Goal: Transaction & Acquisition: Subscribe to service/newsletter

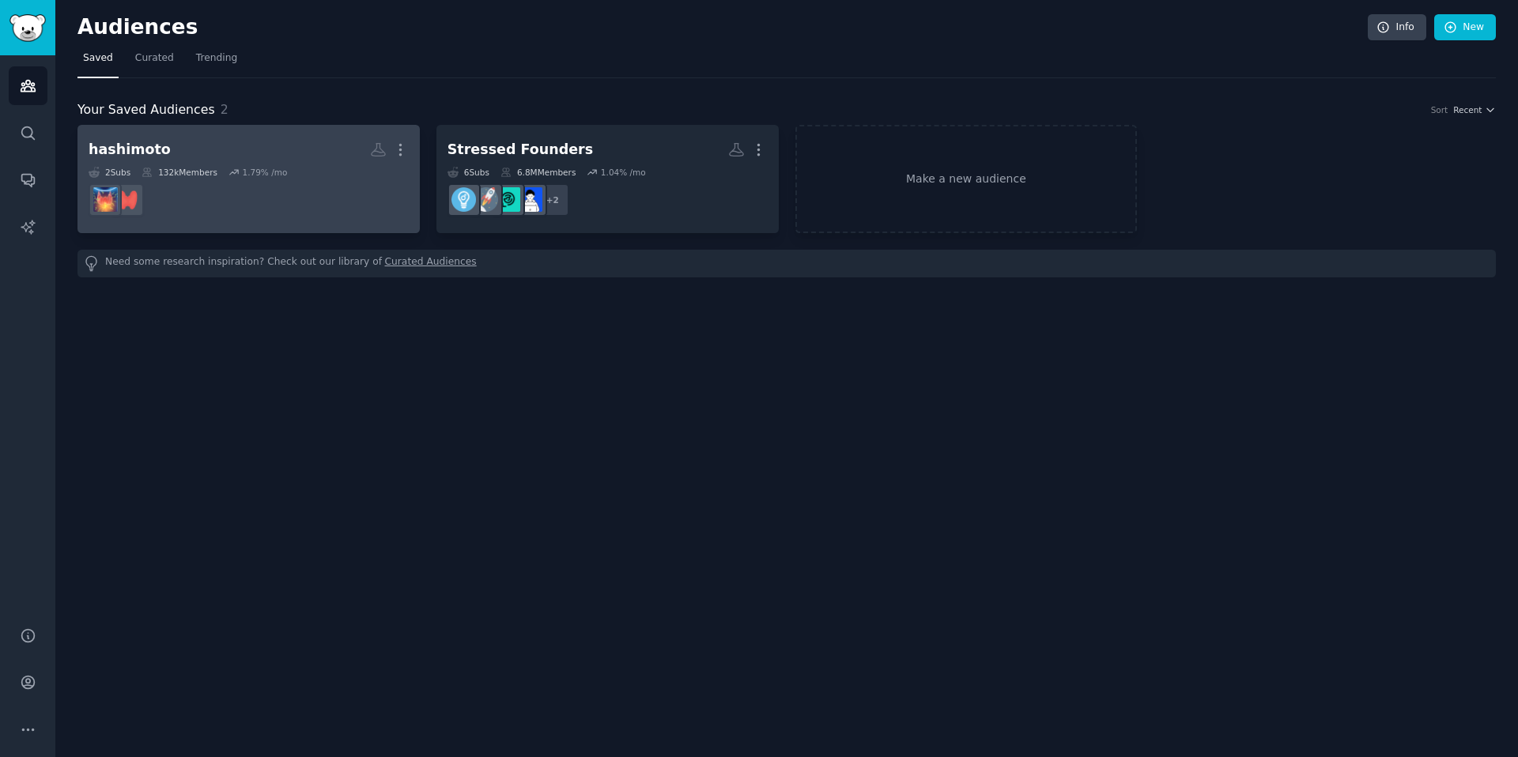
click at [348, 187] on dd at bounding box center [249, 200] width 320 height 44
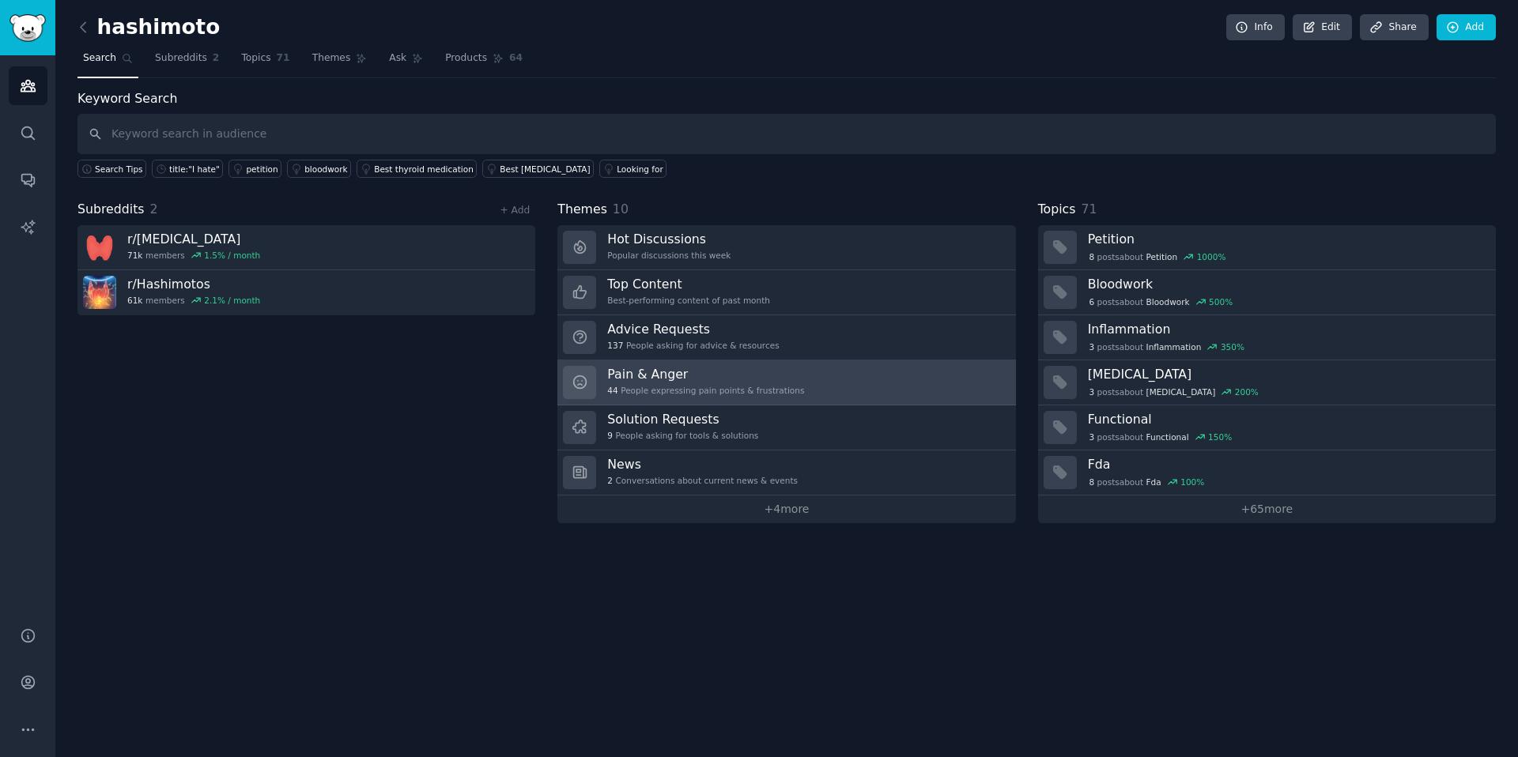
click at [680, 379] on h3 "Pain & Anger" at bounding box center [705, 374] width 197 height 17
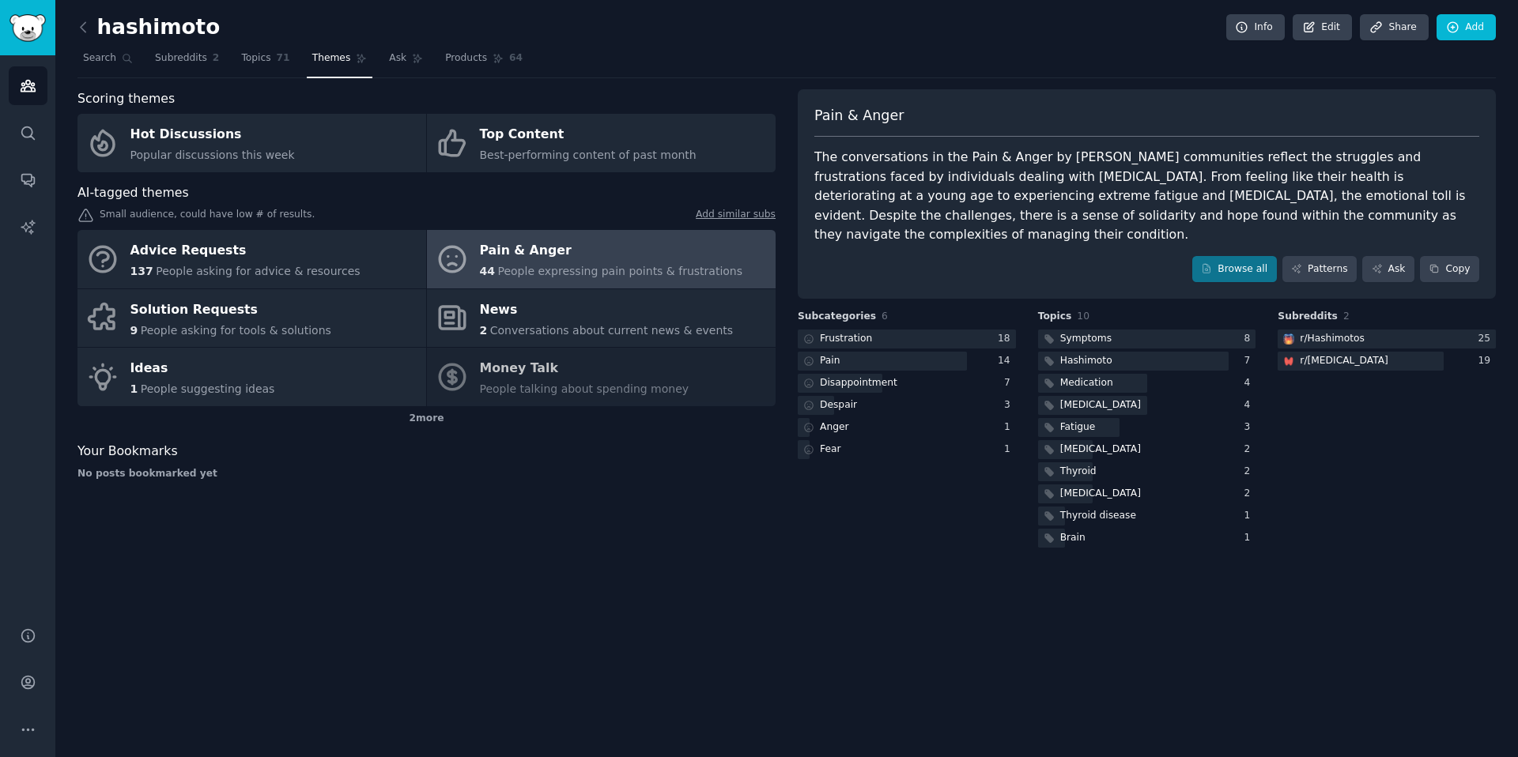
click at [462, 451] on div "Your Bookmarks" at bounding box center [426, 452] width 698 height 20
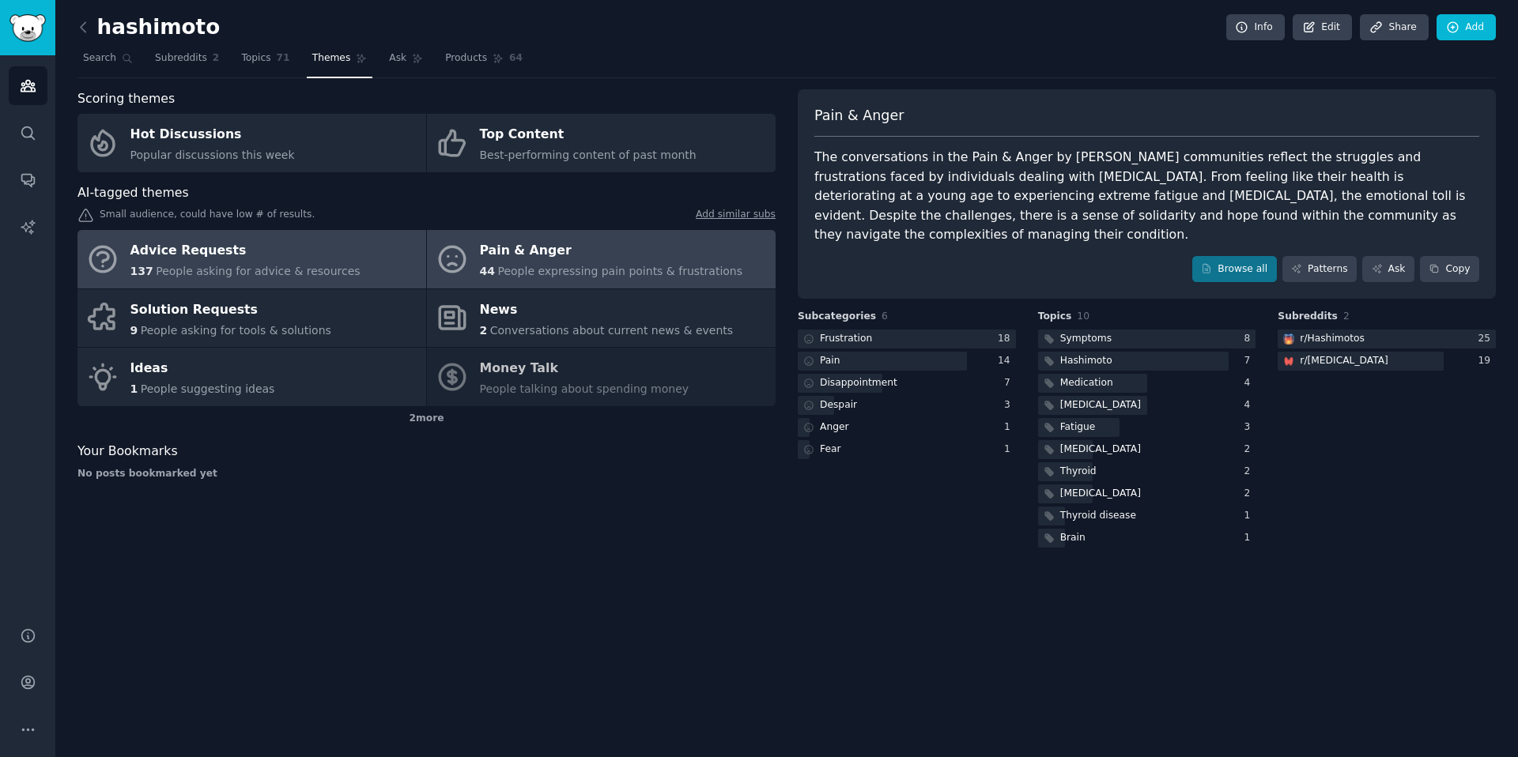
click at [319, 265] on span "People asking for advice & resources" at bounding box center [258, 271] width 204 height 13
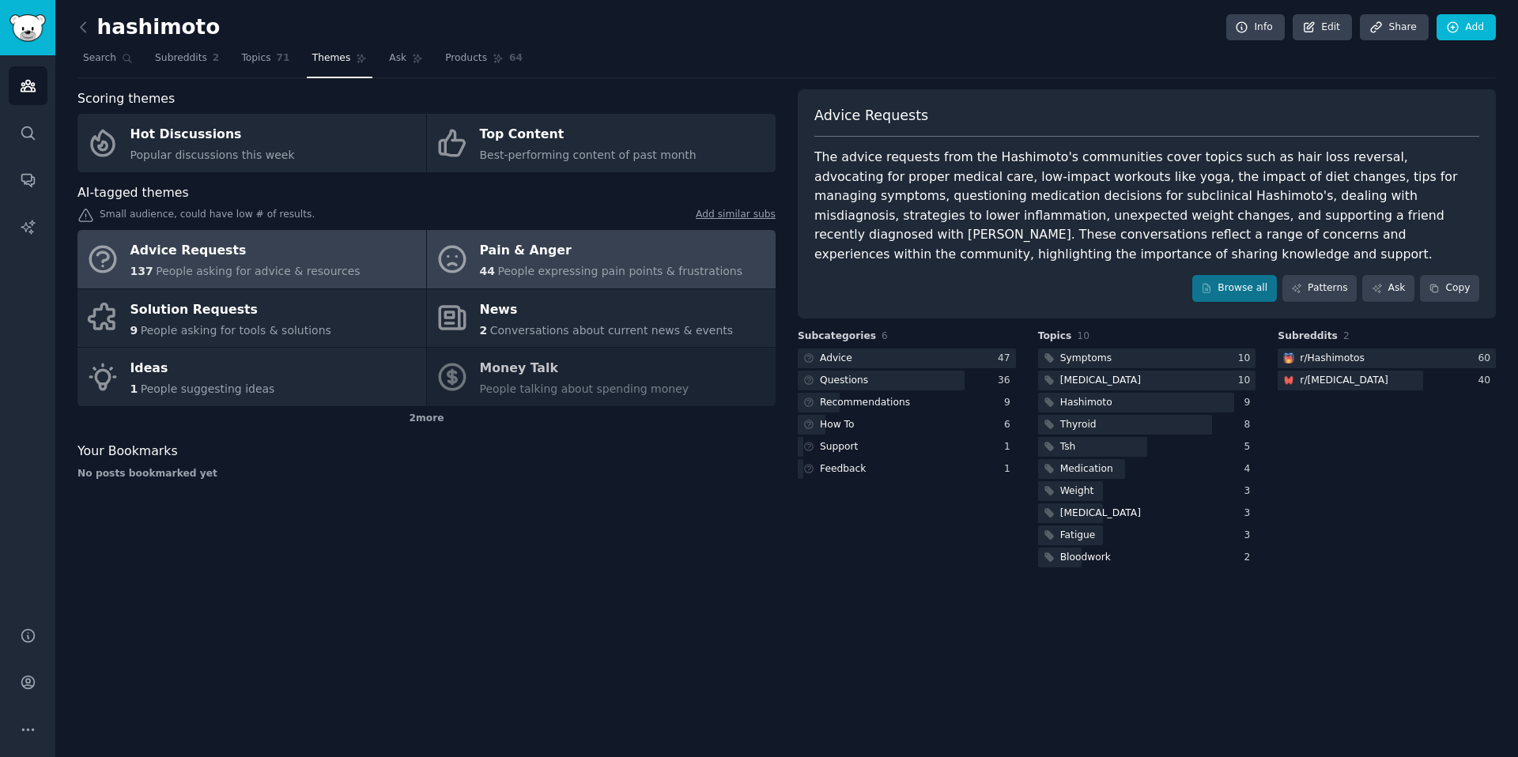
click at [439, 263] on icon at bounding box center [451, 259] width 25 height 25
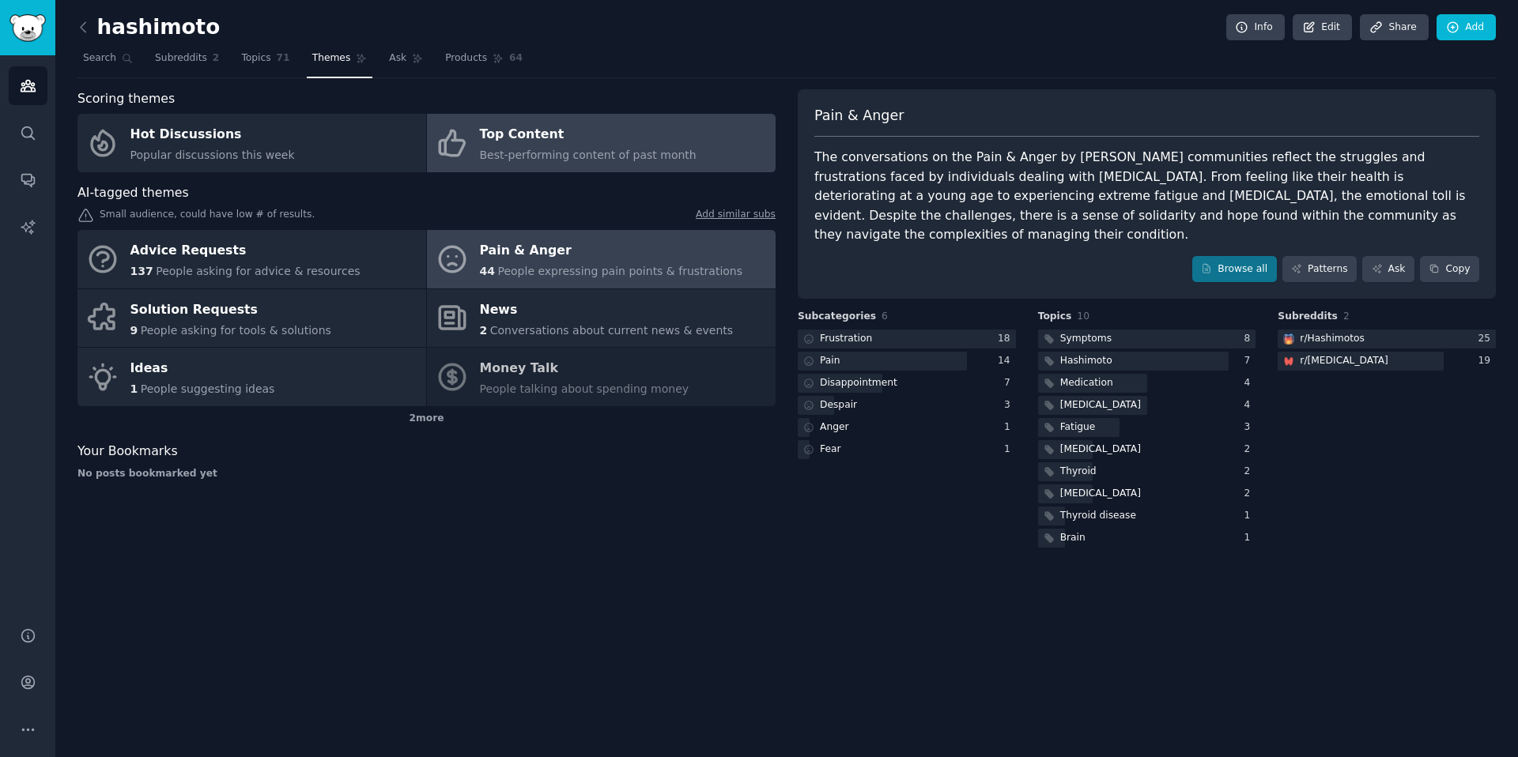
click at [476, 159] on link "Top Content Best-performing content of past month" at bounding box center [601, 143] width 349 height 58
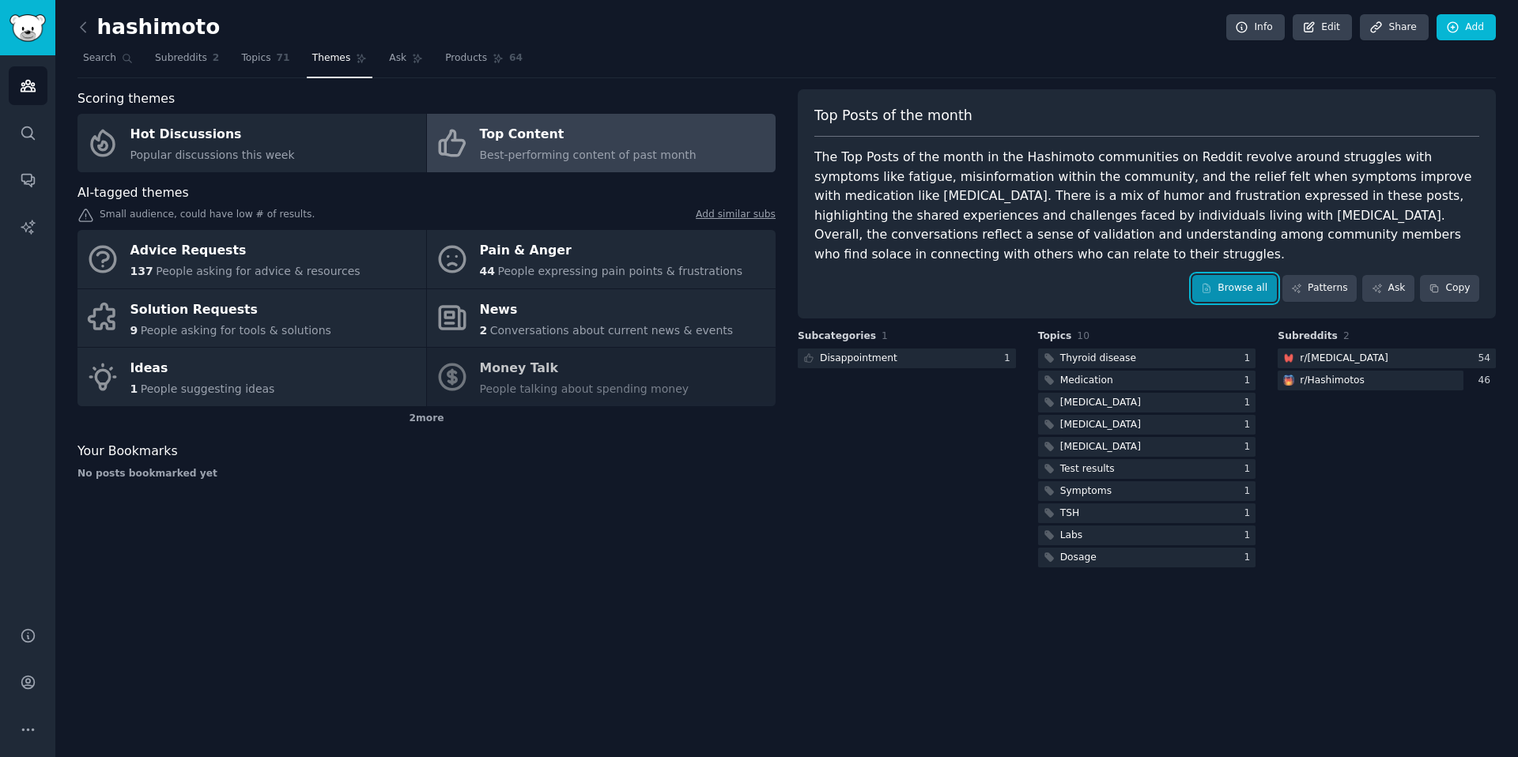
click at [1217, 288] on link "Browse all" at bounding box center [1234, 288] width 85 height 27
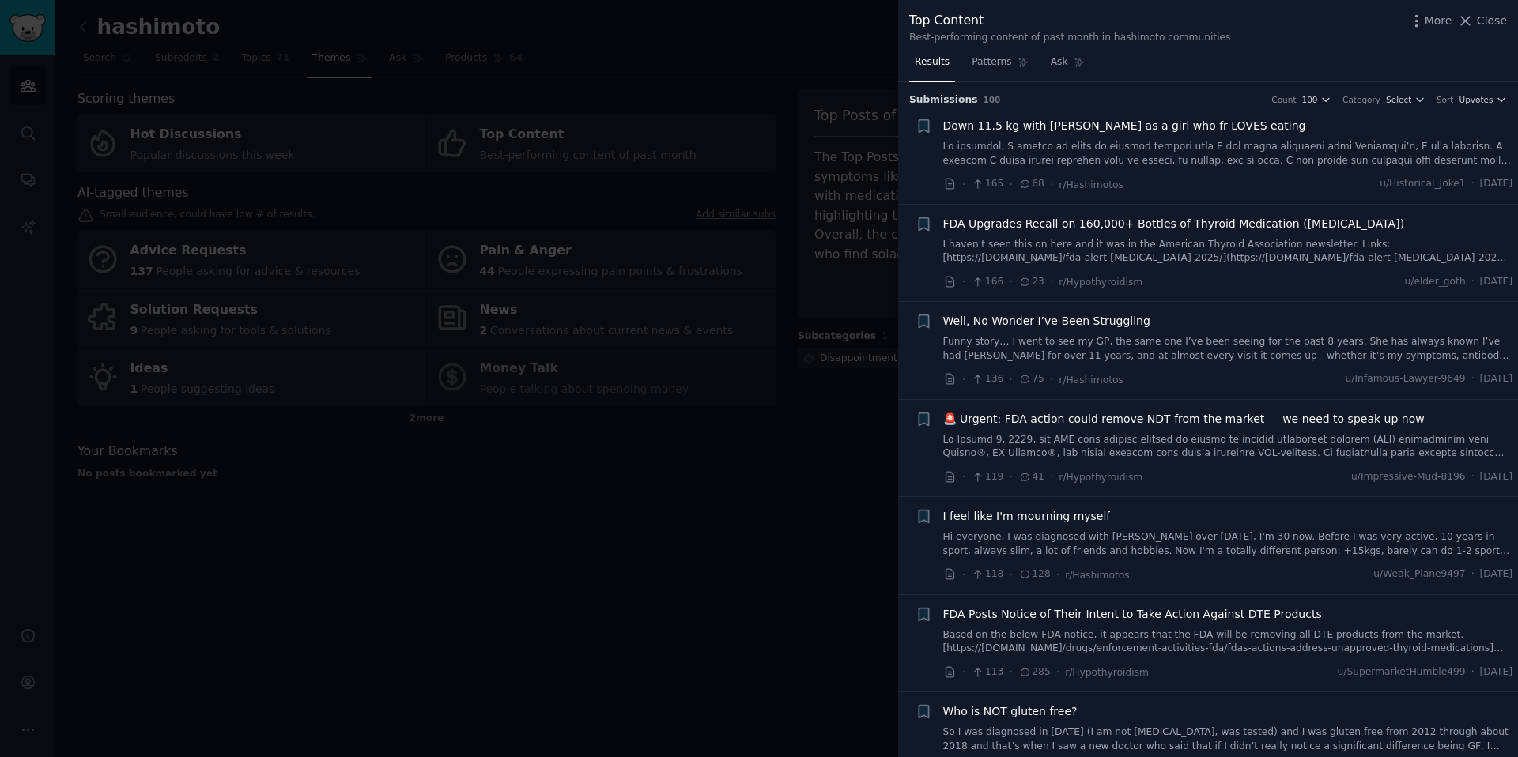
click at [778, 476] on div at bounding box center [759, 378] width 1518 height 757
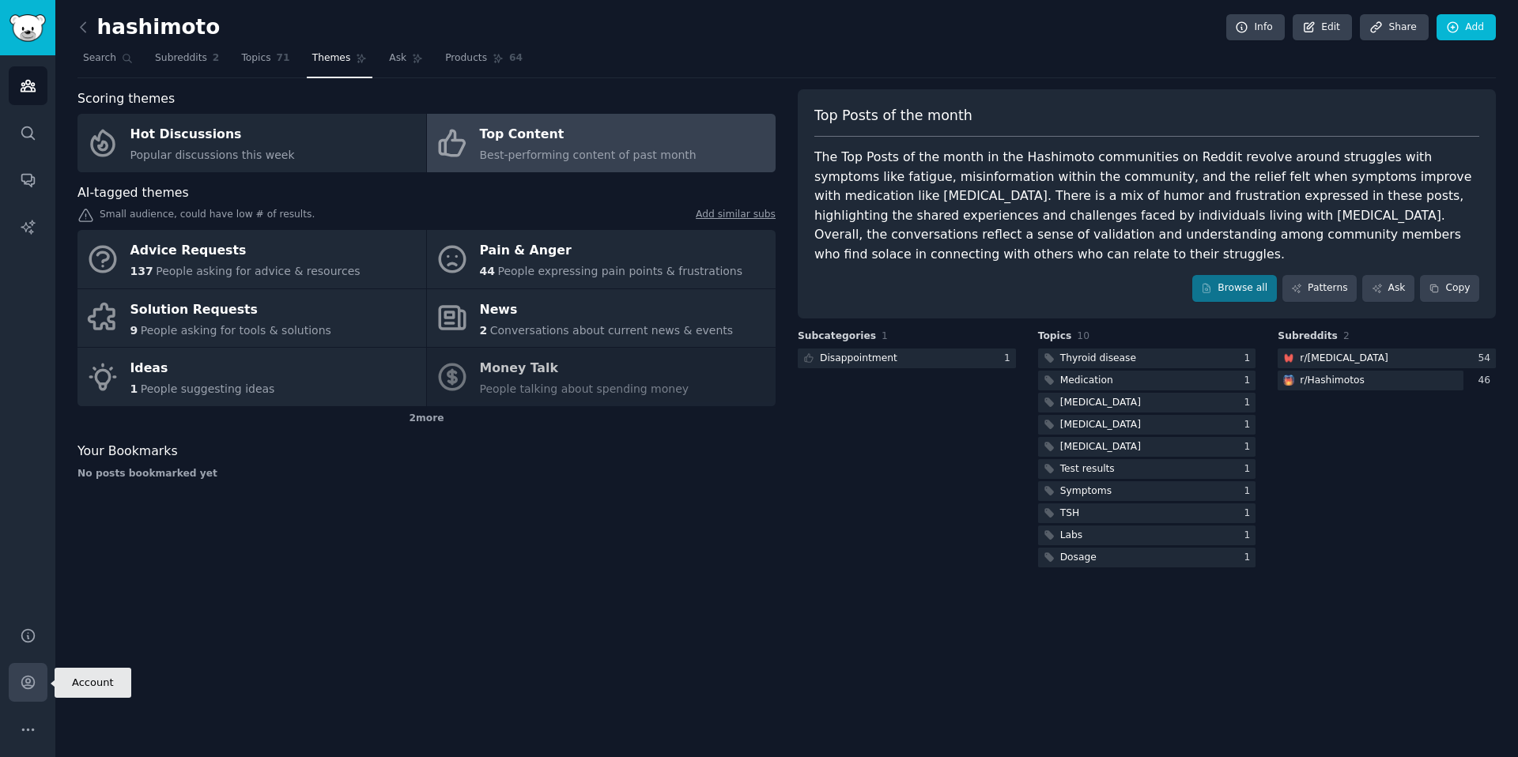
click at [24, 677] on icon "Sidebar" at bounding box center [27, 683] width 13 height 13
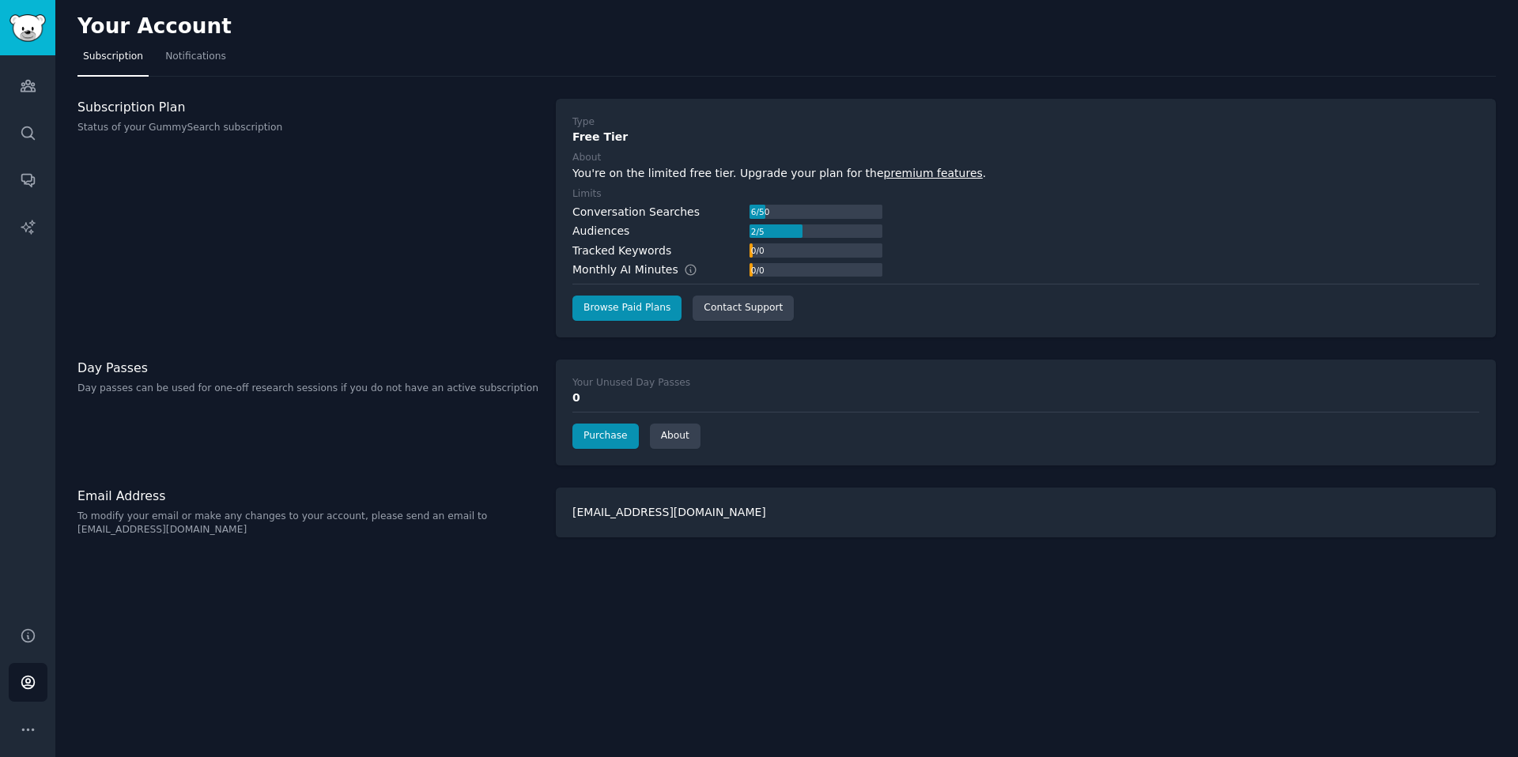
click at [589, 449] on div "Your Unused Day Passes 0 Purchase About" at bounding box center [1026, 413] width 940 height 106
click at [591, 443] on link "Purchase" at bounding box center [605, 436] width 66 height 25
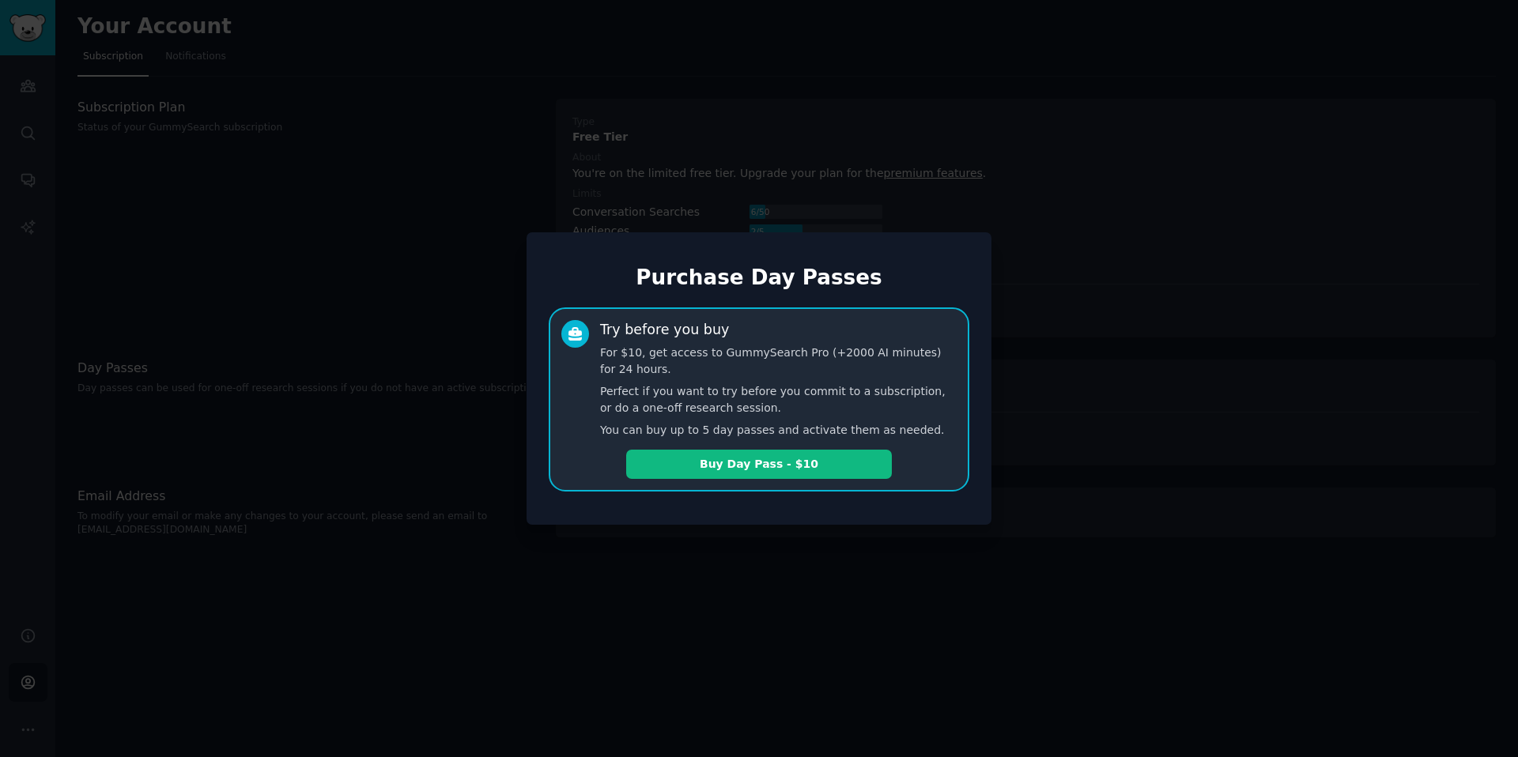
click at [1069, 408] on div at bounding box center [759, 378] width 1518 height 757
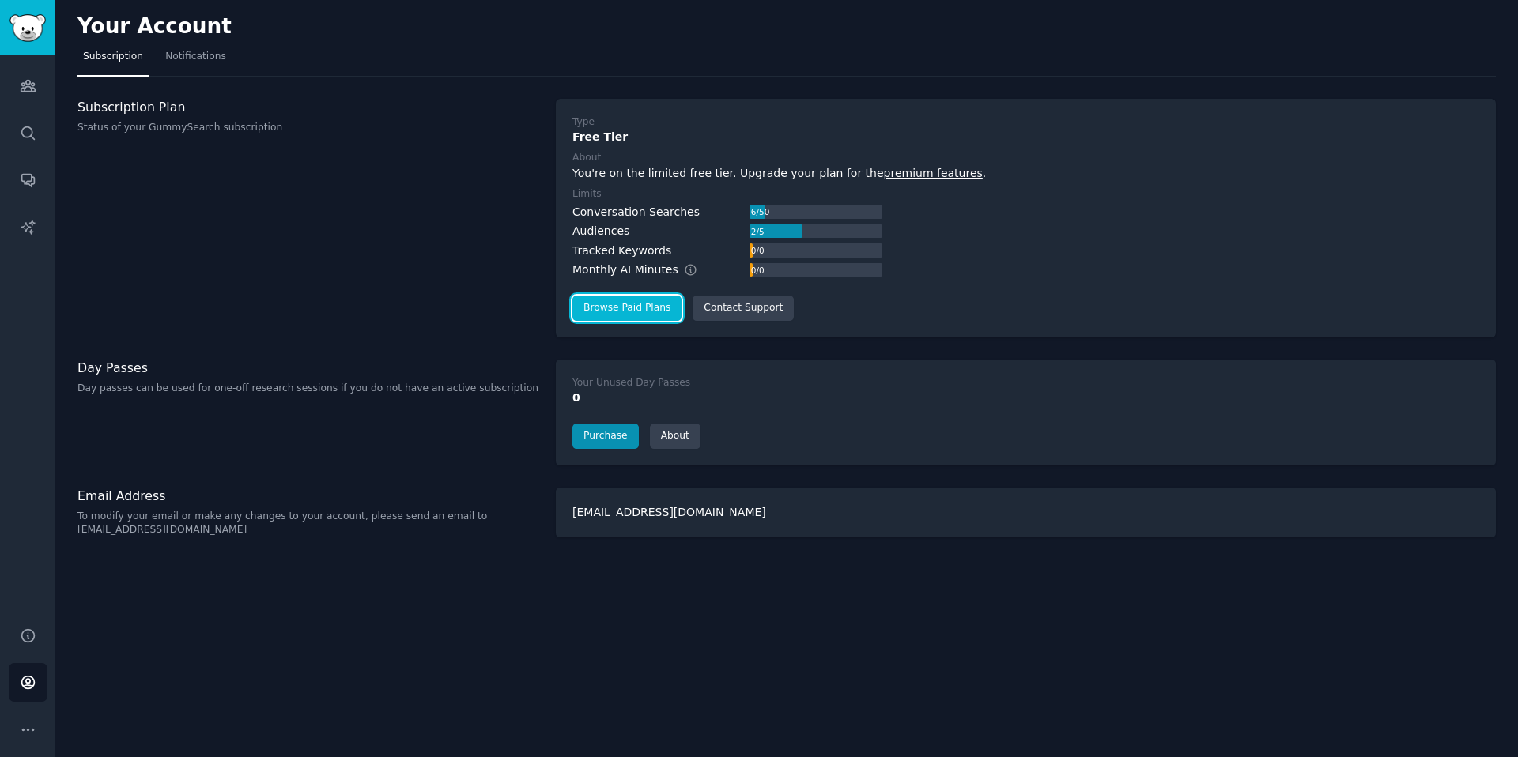
click at [649, 312] on link "Browse Paid Plans" at bounding box center [626, 308] width 109 height 25
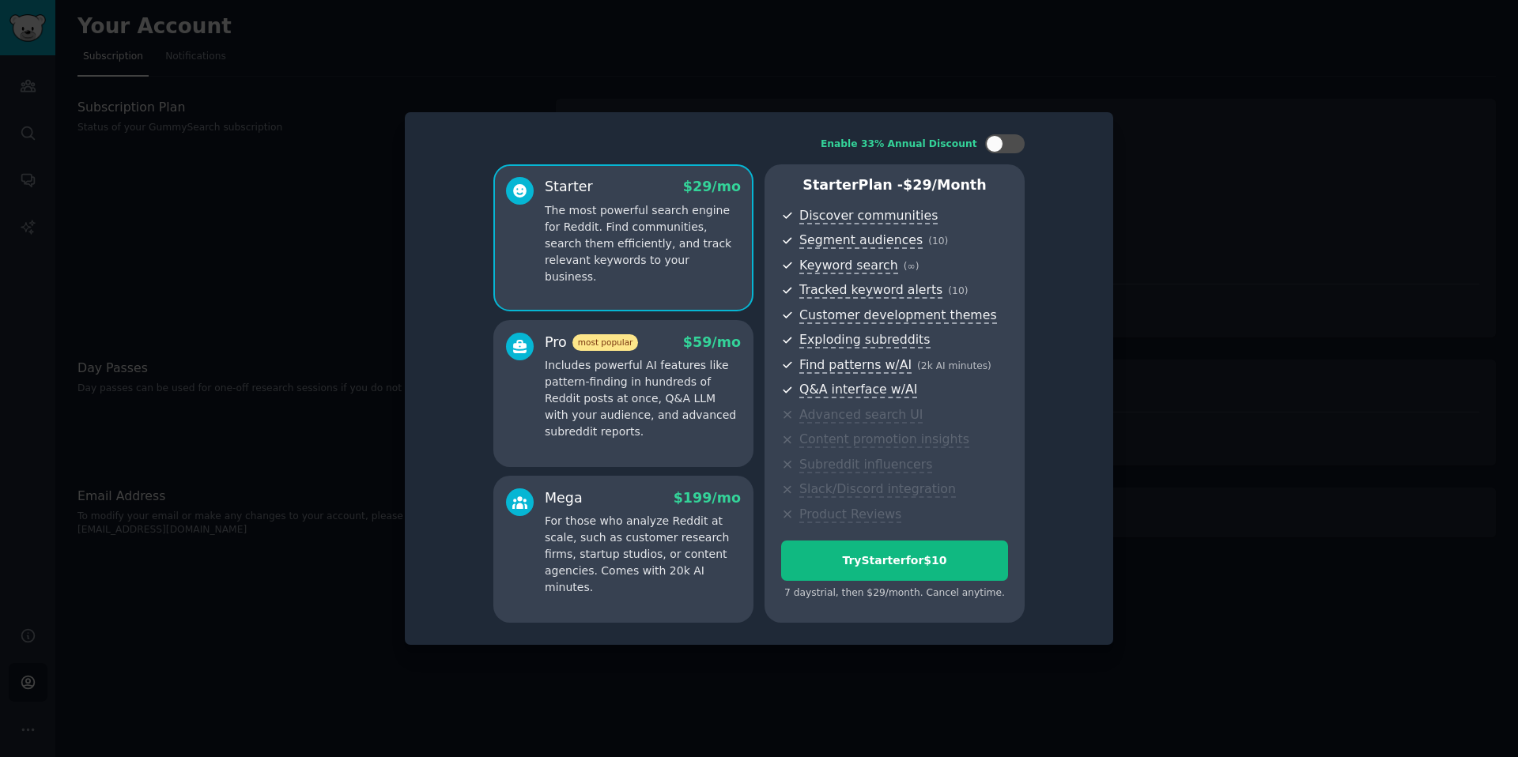
click at [693, 379] on p "Includes powerful AI features like pattern-finding in hundreds of Reddit posts …" at bounding box center [643, 398] width 196 height 83
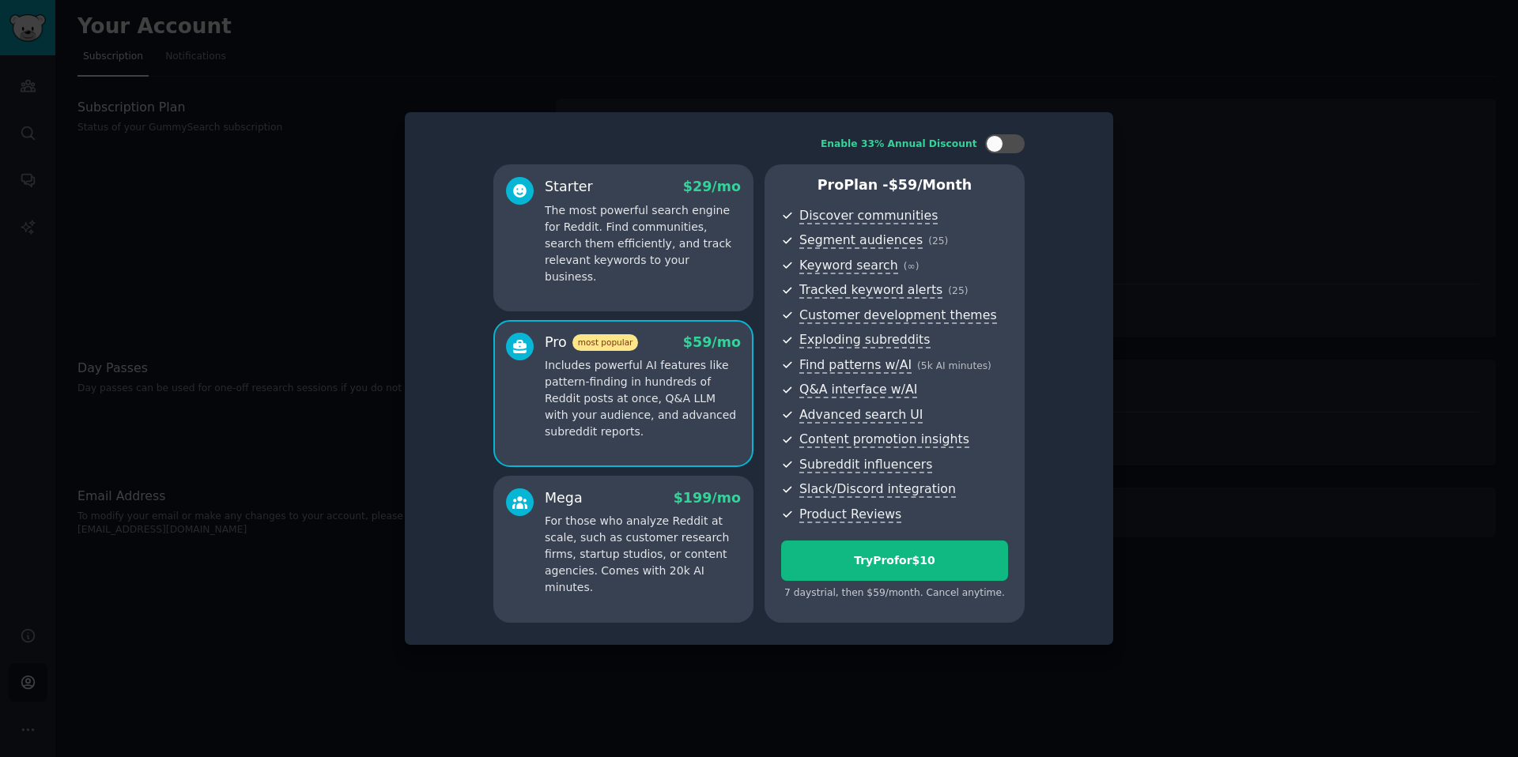
click at [664, 573] on p "For those who analyze Reddit at scale, such as customer research firms, startup…" at bounding box center [643, 554] width 196 height 83
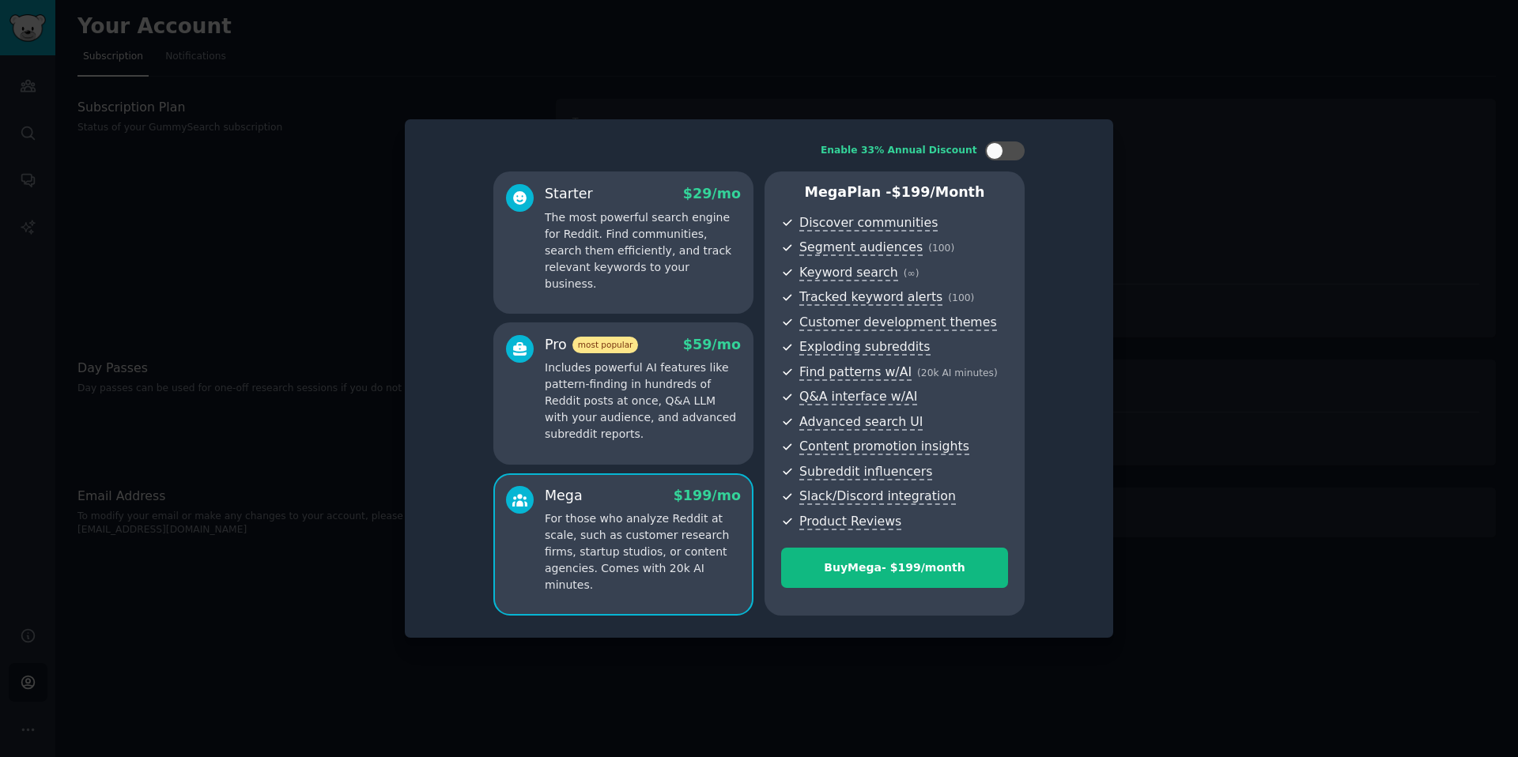
click at [648, 459] on div "Pro most popular $ 59 /mo Includes powerful AI features like pattern-finding in…" at bounding box center [623, 394] width 260 height 142
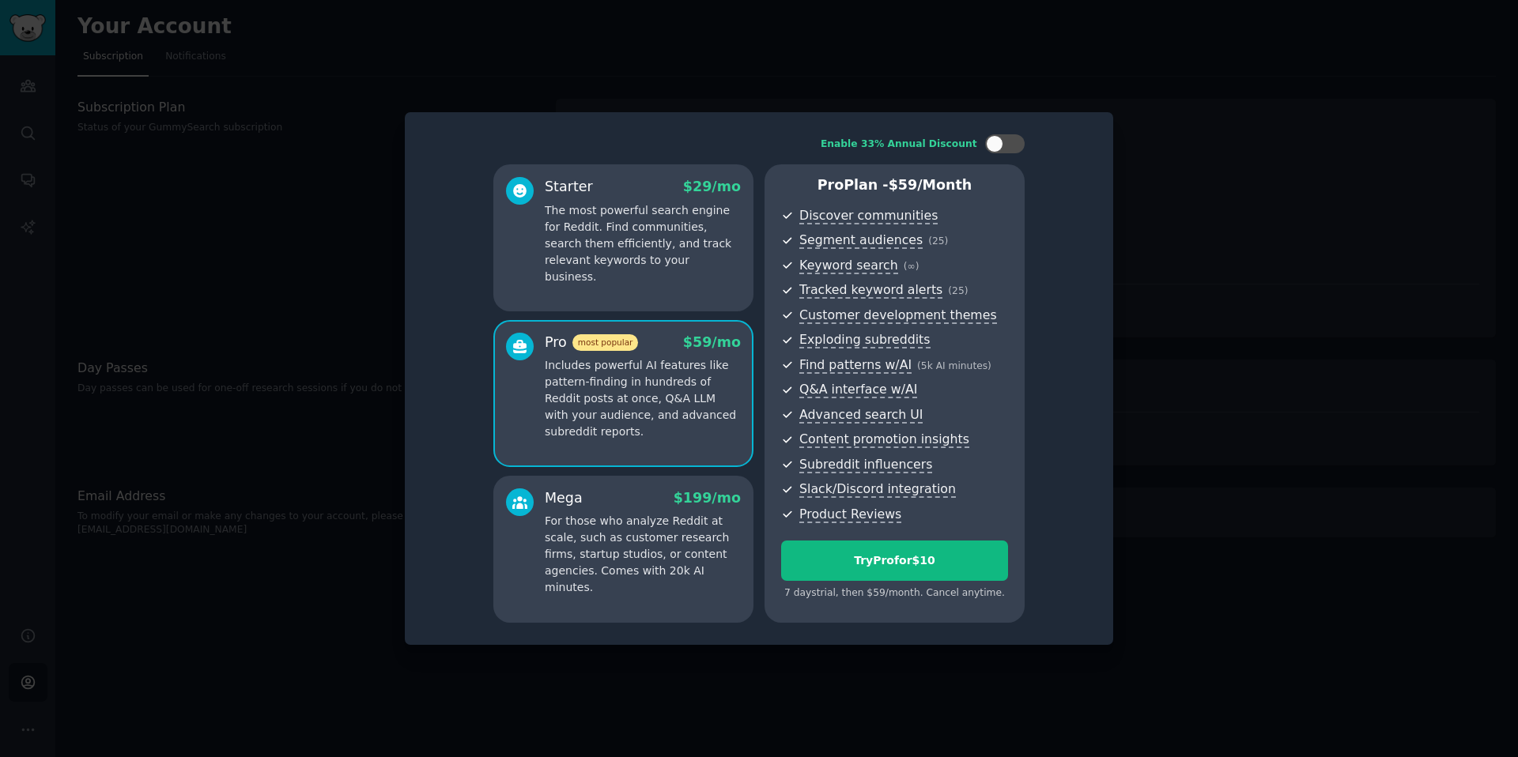
click at [633, 514] on p "For those who analyze Reddit at scale, such as customer research firms, startup…" at bounding box center [643, 554] width 196 height 83
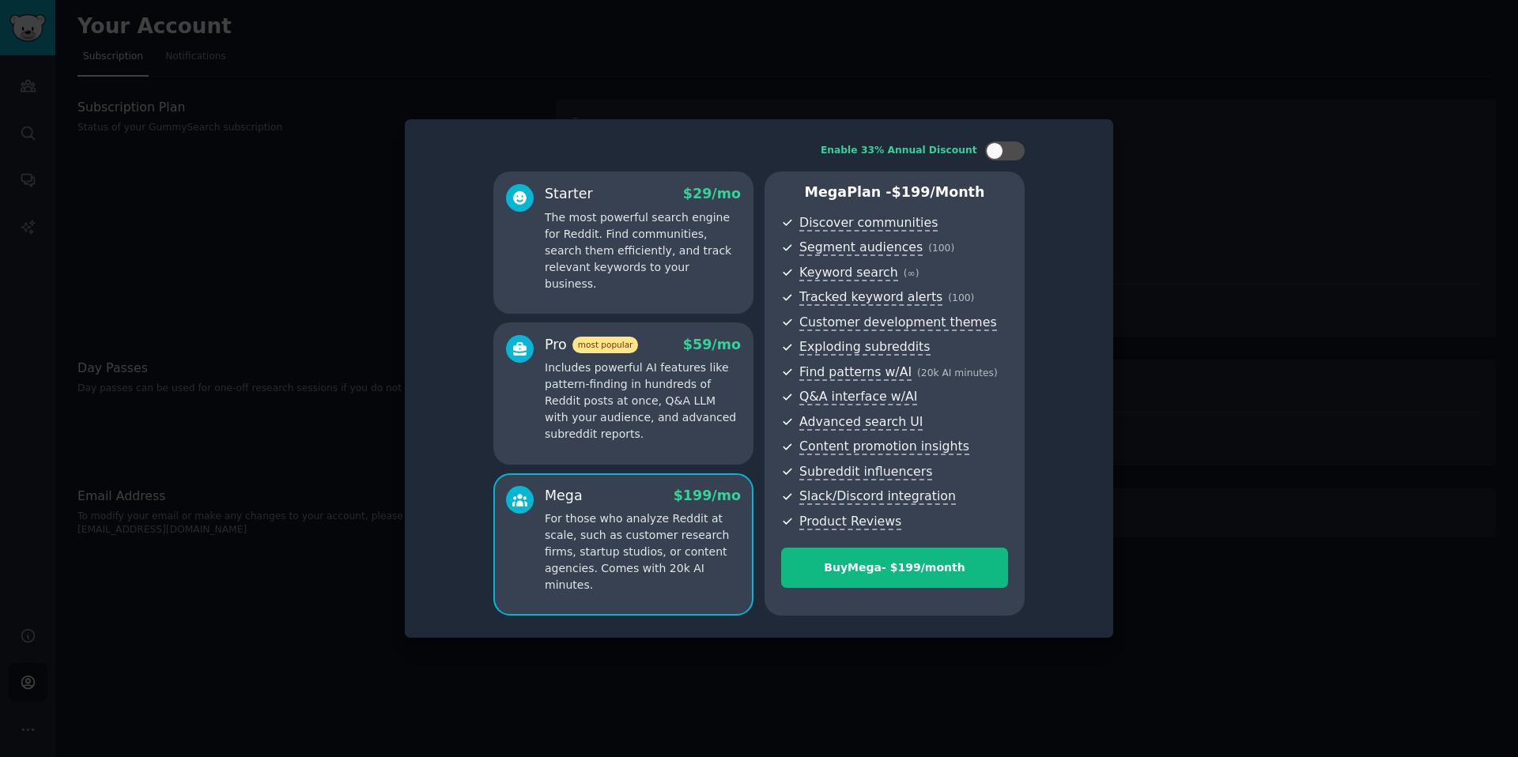
click at [628, 436] on p "Includes powerful AI features like pattern-finding in hundreds of Reddit posts …" at bounding box center [643, 401] width 196 height 83
